Goal: Task Accomplishment & Management: Manage account settings

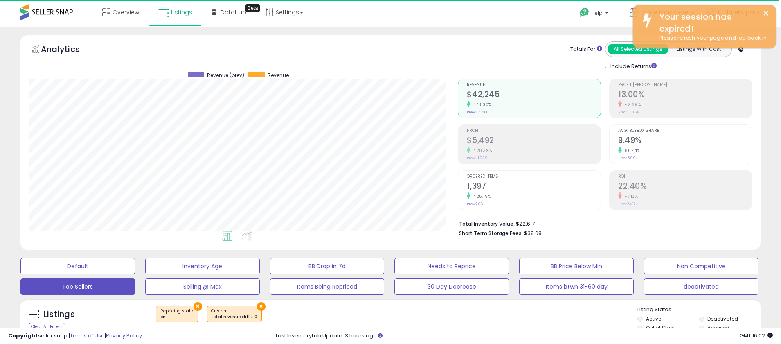
select select "**"
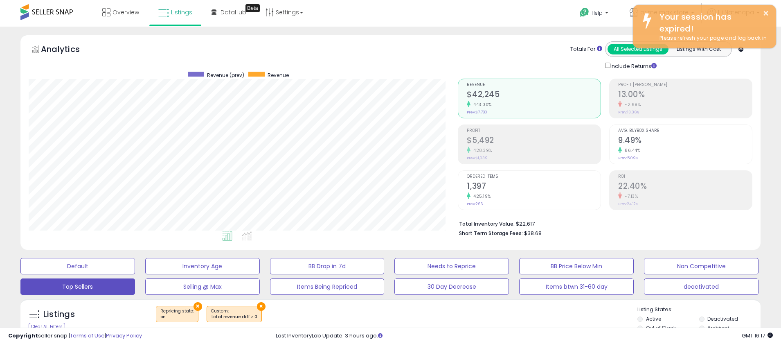
scroll to position [168, 429]
